Goal: Task Accomplishment & Management: Complete application form

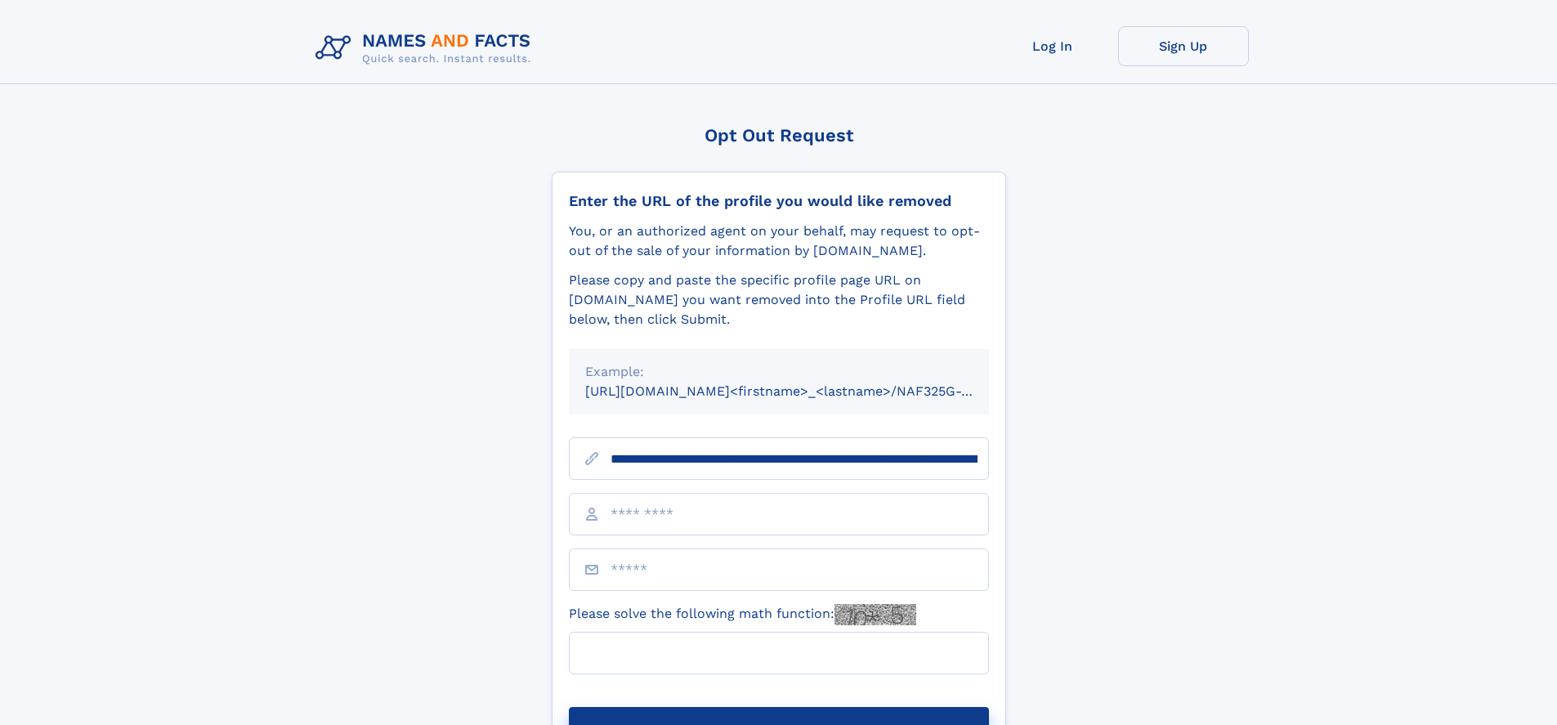
scroll to position [0, 185]
type input "**********"
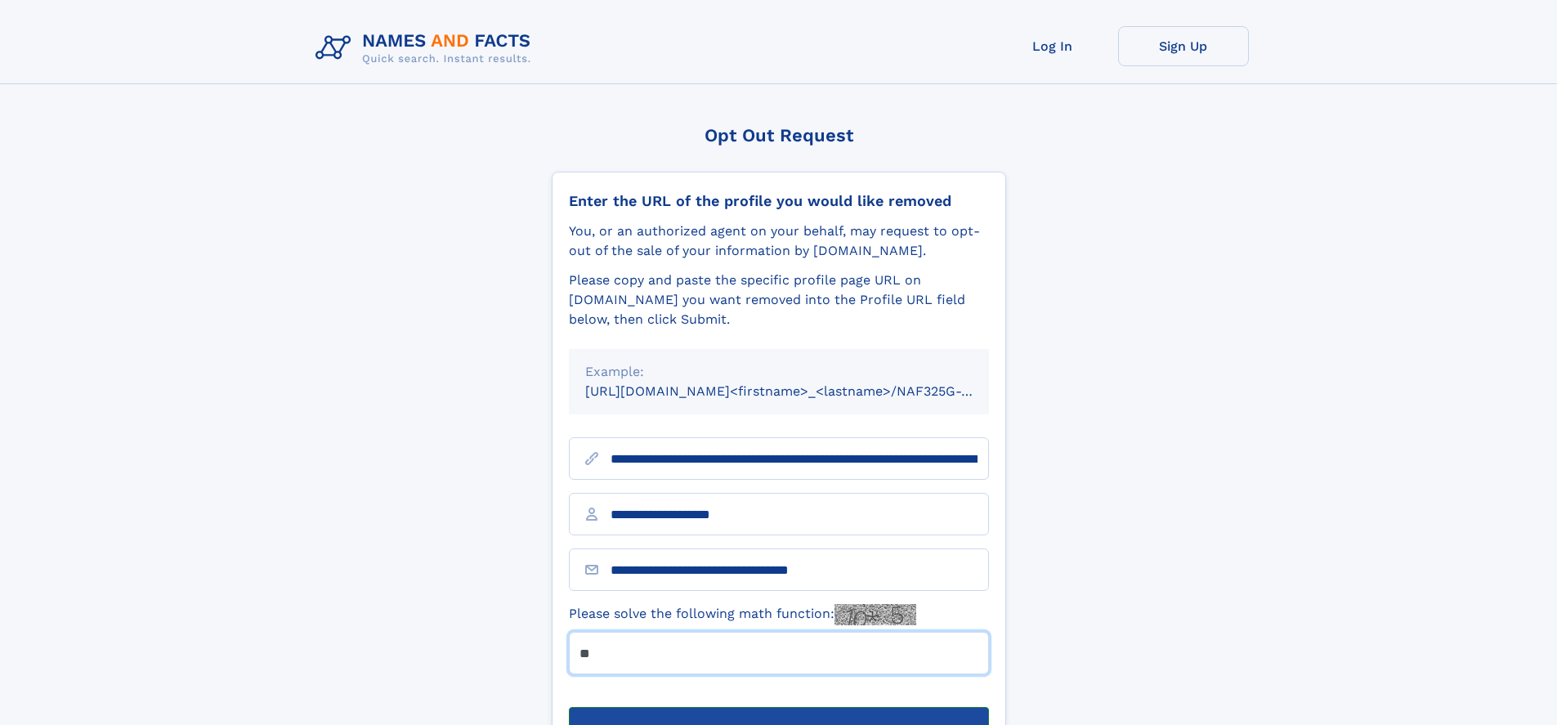
type input "**"
click at [778, 707] on button "Submit Opt Out Request" at bounding box center [779, 733] width 420 height 52
